Goal: Task Accomplishment & Management: Manage account settings

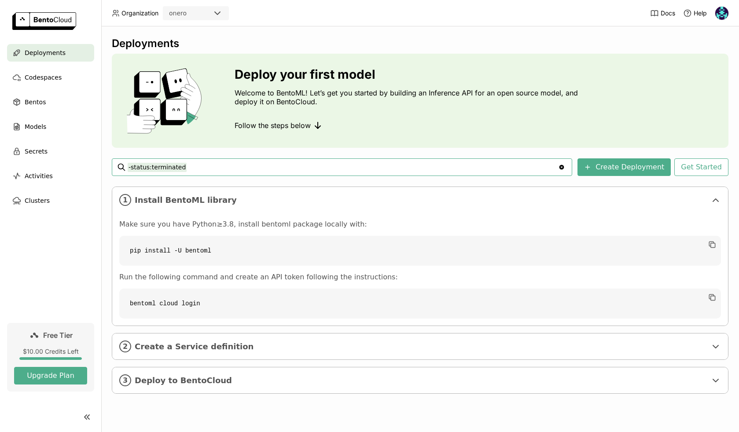
click at [203, 14] on div "onero" at bounding box center [188, 13] width 48 height 12
click at [265, 13] on header "Organization onero Docs Help" at bounding box center [369, 13] width 739 height 26
